Goal: Transaction & Acquisition: Register for event/course

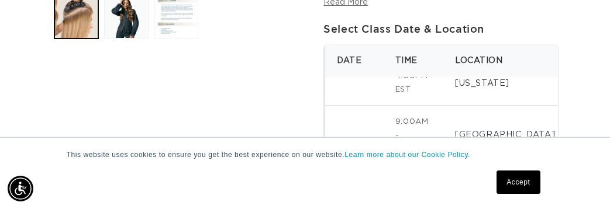
scroll to position [0, 1054]
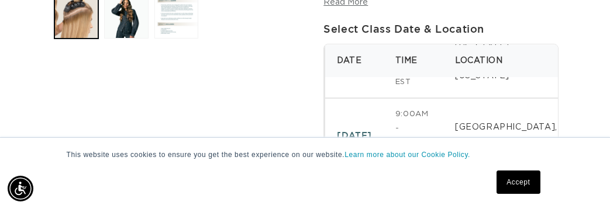
click at [516, 194] on link "Accept" at bounding box center [518, 182] width 43 height 23
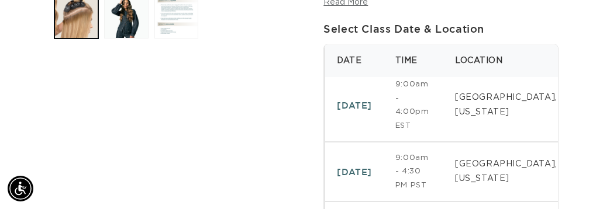
scroll to position [0, 0]
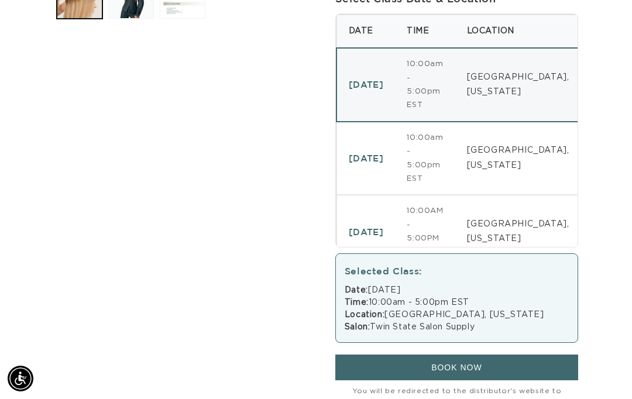
click at [554, 209] on td "[GEOGRAPHIC_DATA], [US_STATE]" at bounding box center [518, 232] width 126 height 74
select select "46610804670692"
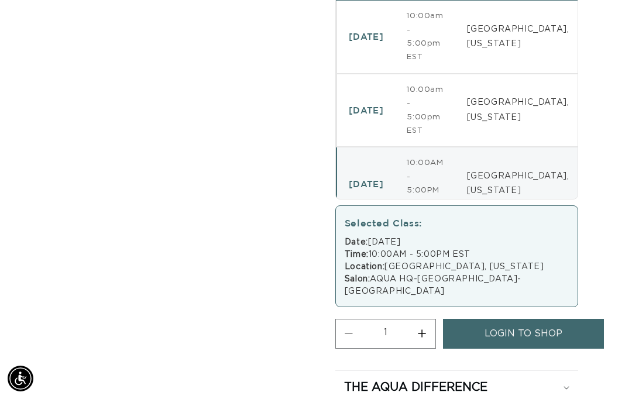
click at [570, 209] on link "login to shop" at bounding box center [523, 334] width 161 height 30
